Goal: Information Seeking & Learning: Learn about a topic

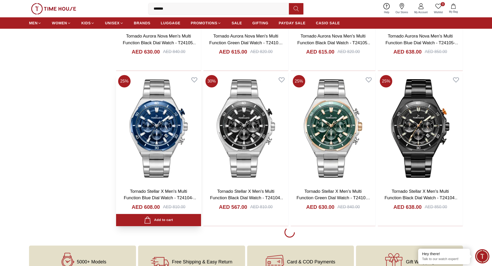
scroll to position [718, 0]
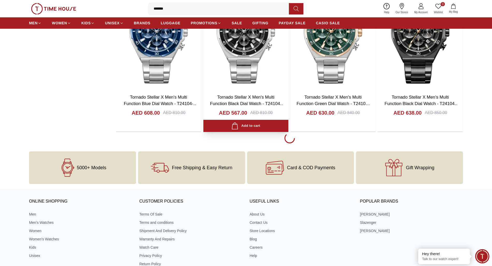
scroll to position [574, 0]
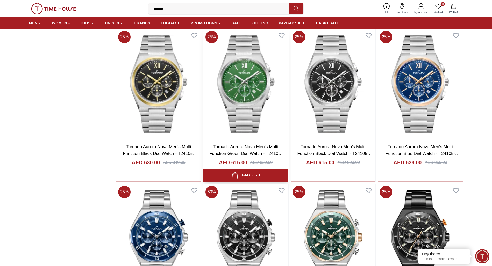
scroll to position [791, 0]
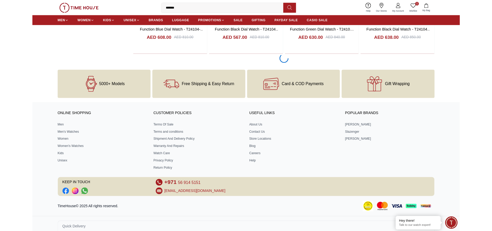
scroll to position [775, 0]
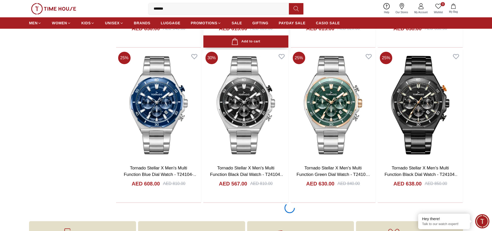
scroll to position [562, 0]
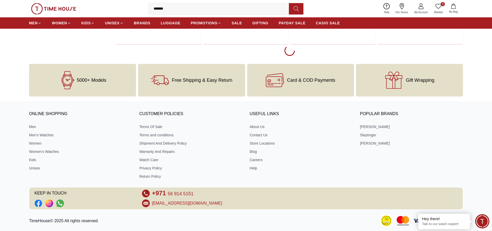
scroll to position [756, 0]
